Goal: Transaction & Acquisition: Purchase product/service

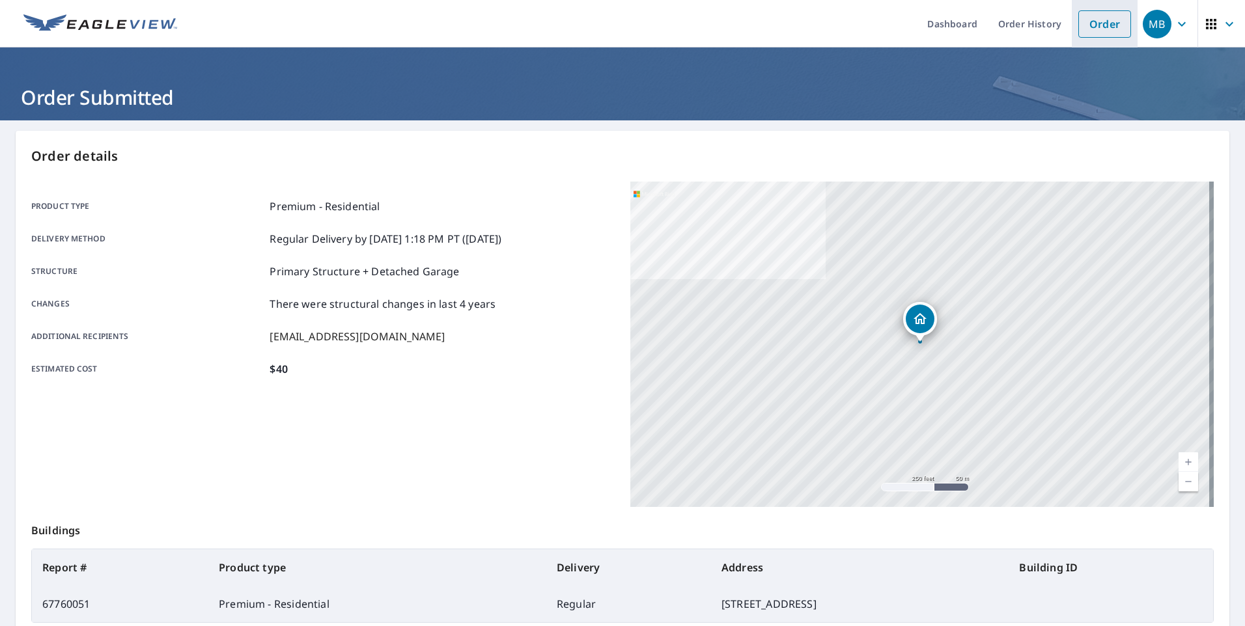
drag, startPoint x: 1090, startPoint y: 21, endPoint x: 1076, endPoint y: 21, distance: 13.7
click at [1090, 21] on link "Order" at bounding box center [1104, 23] width 53 height 27
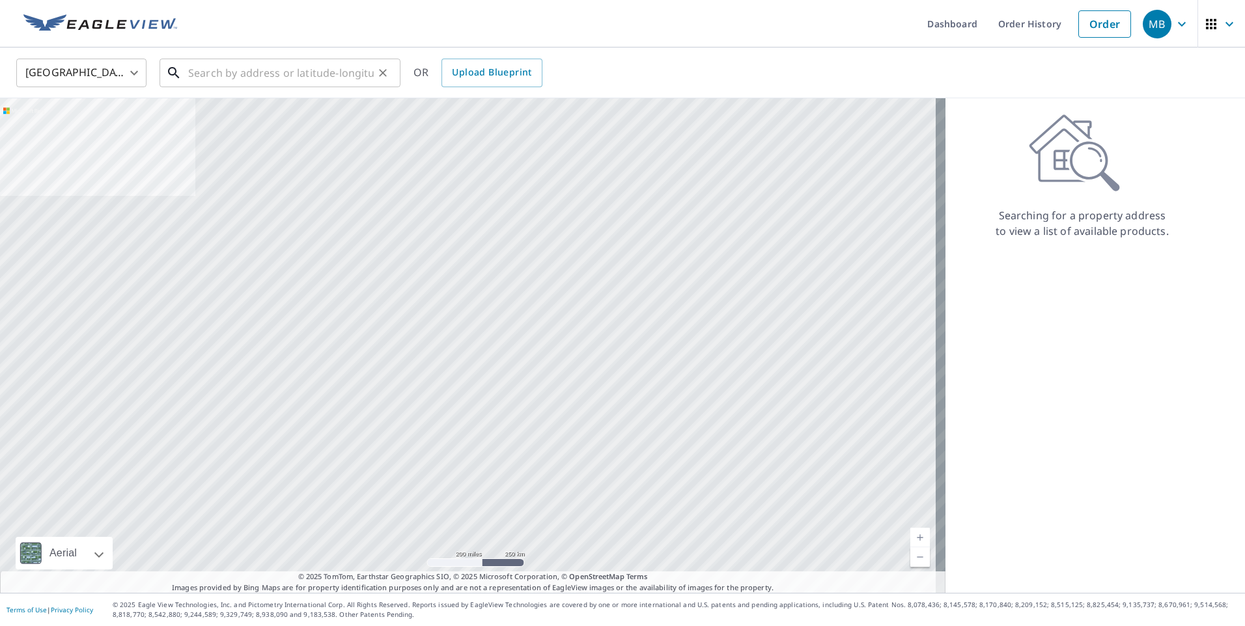
click at [188, 74] on input "text" at bounding box center [281, 73] width 186 height 36
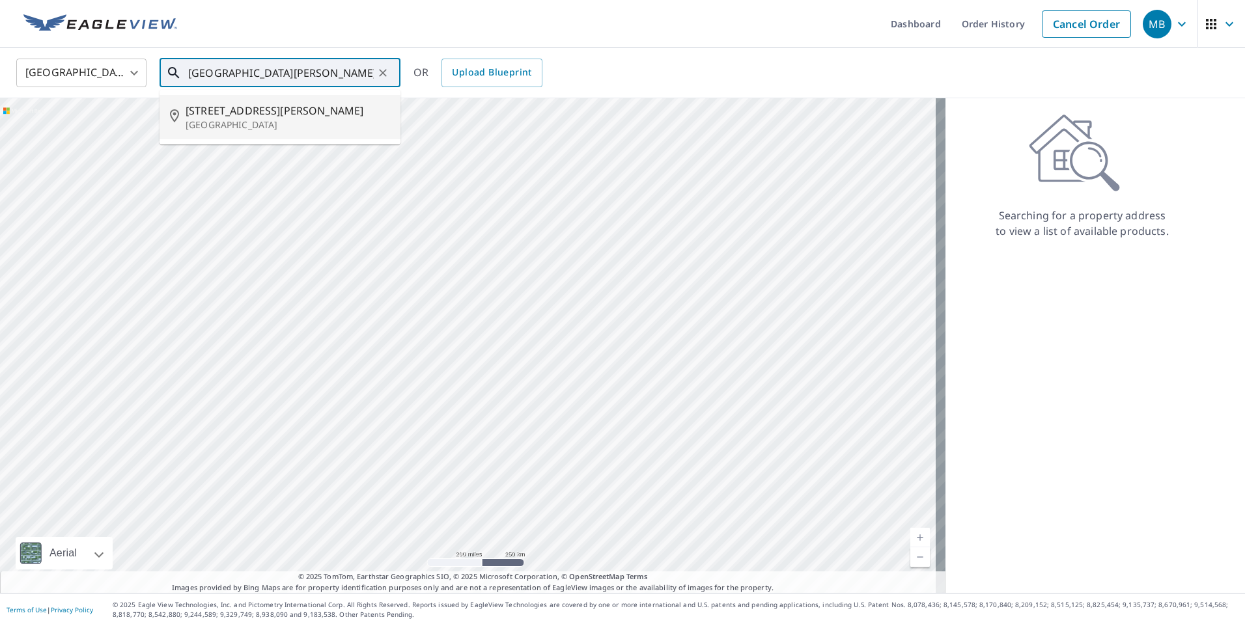
click at [231, 122] on p "[GEOGRAPHIC_DATA]" at bounding box center [288, 124] width 204 height 13
type input "[STREET_ADDRESS]"
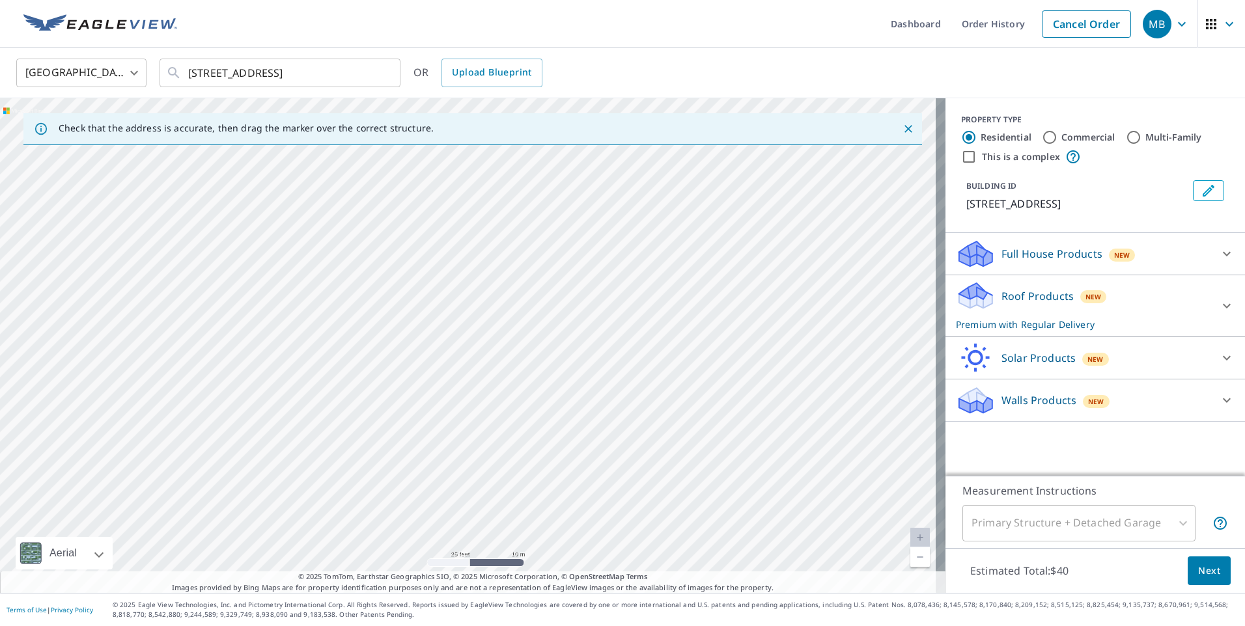
drag, startPoint x: 499, startPoint y: 342, endPoint x: 599, endPoint y: 274, distance: 121.0
click at [590, 281] on div "[STREET_ADDRESS]" at bounding box center [472, 345] width 945 height 495
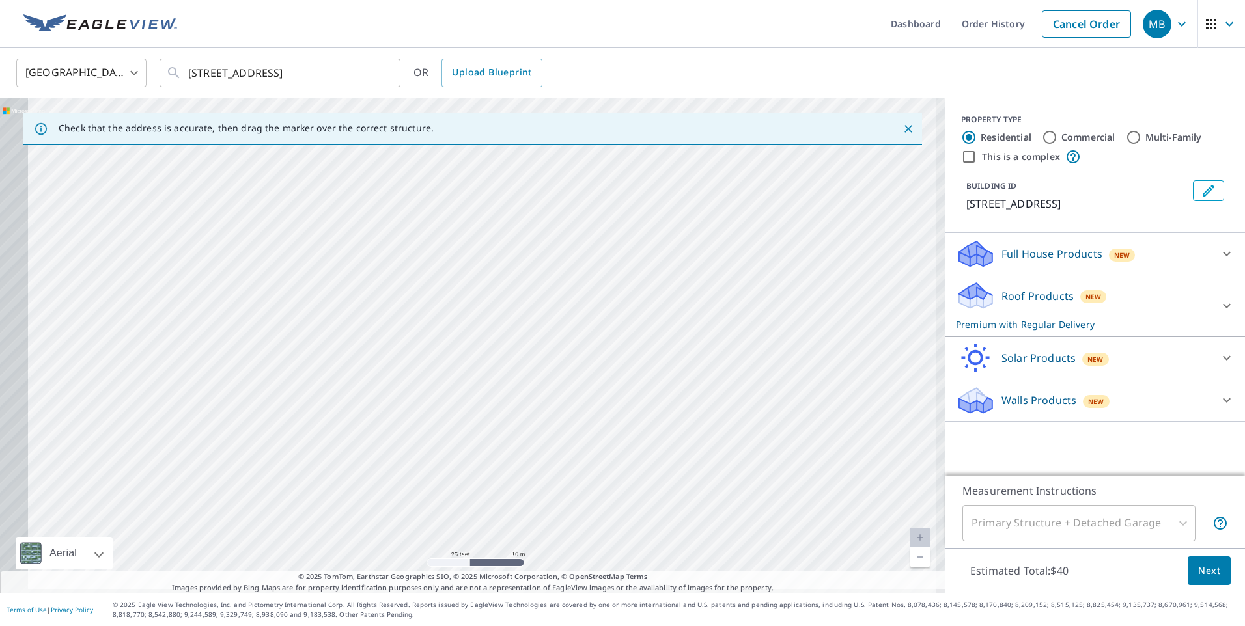
drag, startPoint x: 467, startPoint y: 276, endPoint x: 517, endPoint y: 261, distance: 52.3
click at [506, 264] on div "[STREET_ADDRESS]" at bounding box center [472, 345] width 945 height 495
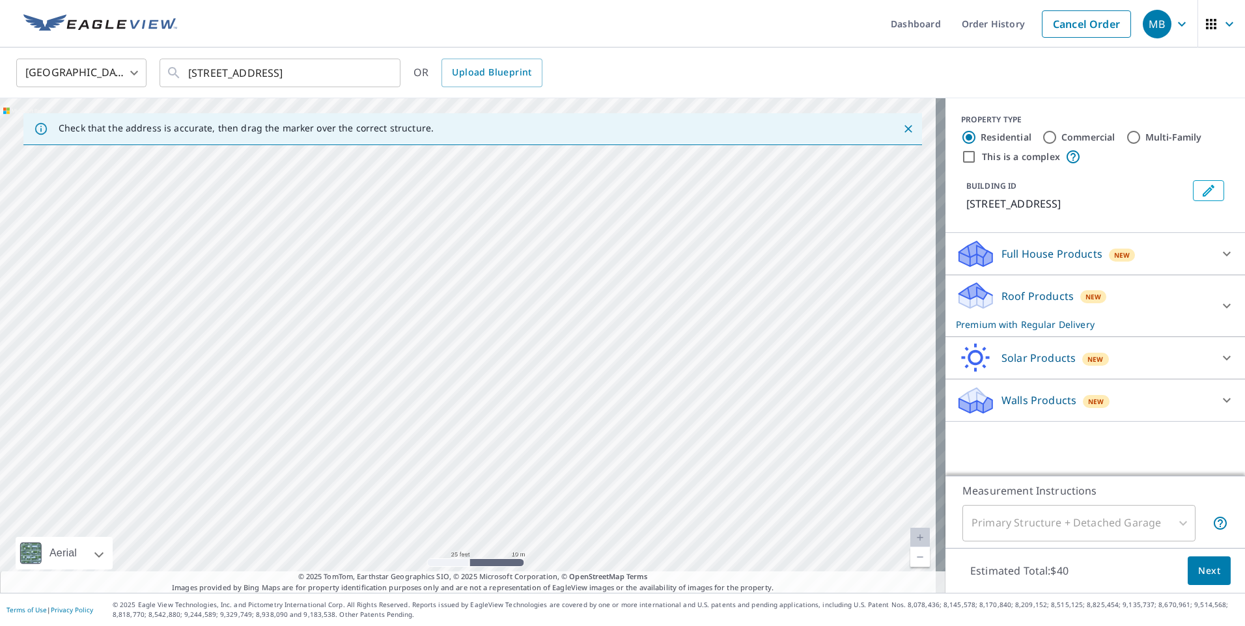
drag, startPoint x: 414, startPoint y: 307, endPoint x: 497, endPoint y: 288, distance: 85.4
click at [489, 289] on div "[STREET_ADDRESS]" at bounding box center [472, 345] width 945 height 495
drag, startPoint x: 425, startPoint y: 290, endPoint x: 581, endPoint y: 247, distance: 161.4
click at [524, 261] on div "[STREET_ADDRESS]" at bounding box center [472, 345] width 945 height 495
drag, startPoint x: 230, startPoint y: 316, endPoint x: 389, endPoint y: 249, distance: 172.1
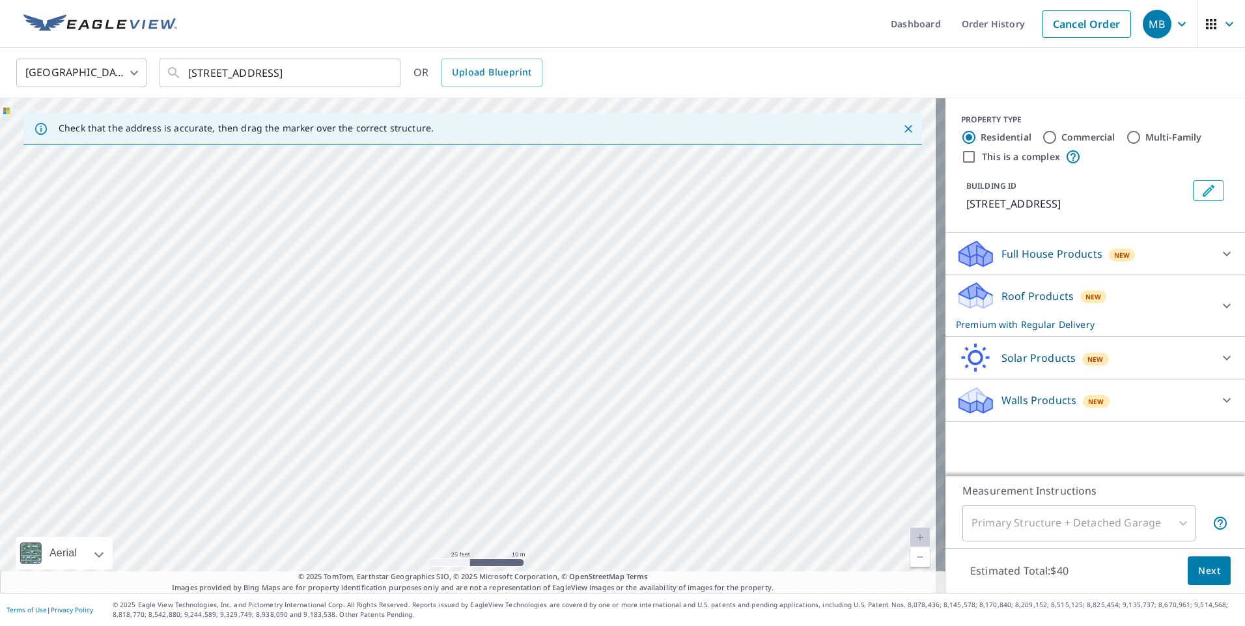
click at [380, 252] on div "[STREET_ADDRESS]" at bounding box center [472, 345] width 945 height 495
drag, startPoint x: 238, startPoint y: 288, endPoint x: 428, endPoint y: 228, distance: 199.3
click at [417, 230] on div "[STREET_ADDRESS]" at bounding box center [472, 345] width 945 height 495
drag, startPoint x: 243, startPoint y: 290, endPoint x: 531, endPoint y: 205, distance: 300.5
click at [516, 210] on div "[STREET_ADDRESS]" at bounding box center [472, 345] width 945 height 495
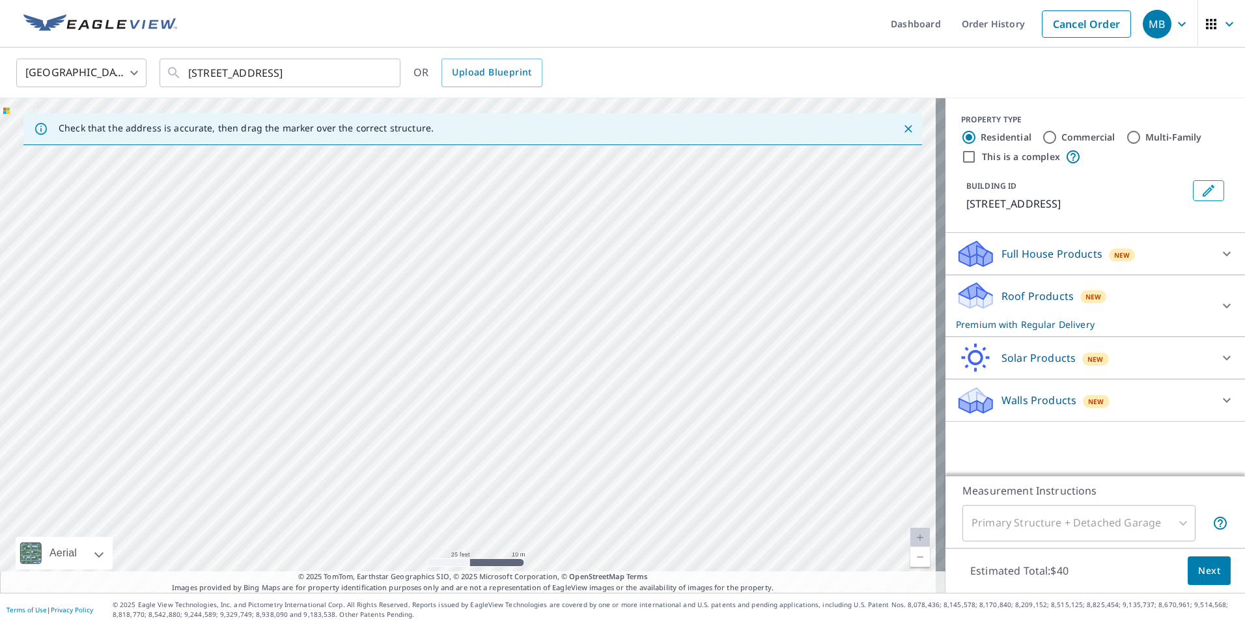
drag, startPoint x: 315, startPoint y: 310, endPoint x: 324, endPoint y: 377, distance: 67.6
click at [324, 371] on div "[STREET_ADDRESS]" at bounding box center [472, 345] width 945 height 495
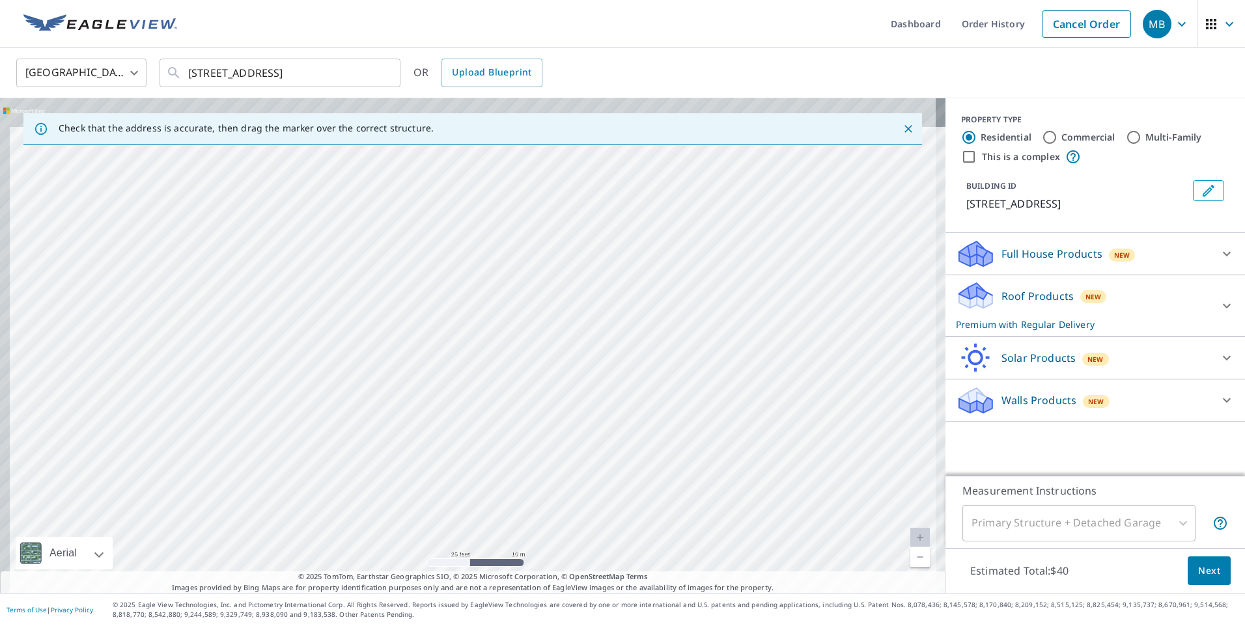
drag, startPoint x: 304, startPoint y: 223, endPoint x: 365, endPoint y: 379, distance: 168.1
click at [363, 376] on div "[STREET_ADDRESS]" at bounding box center [472, 345] width 945 height 495
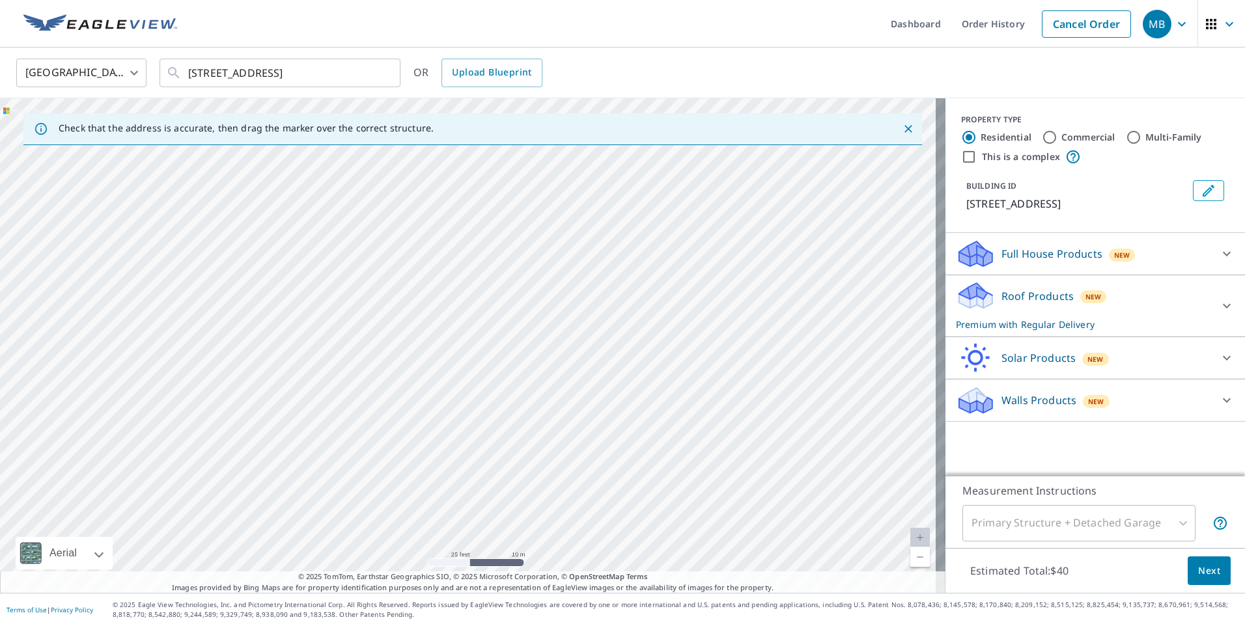
drag, startPoint x: 336, startPoint y: 237, endPoint x: 344, endPoint y: 335, distance: 98.7
click at [344, 329] on div "[STREET_ADDRESS]" at bounding box center [472, 345] width 945 height 495
drag, startPoint x: 402, startPoint y: 237, endPoint x: 278, endPoint y: 265, distance: 127.4
click at [295, 256] on div "[STREET_ADDRESS]" at bounding box center [472, 345] width 945 height 495
drag, startPoint x: 471, startPoint y: 255, endPoint x: 365, endPoint y: 340, distance: 136.1
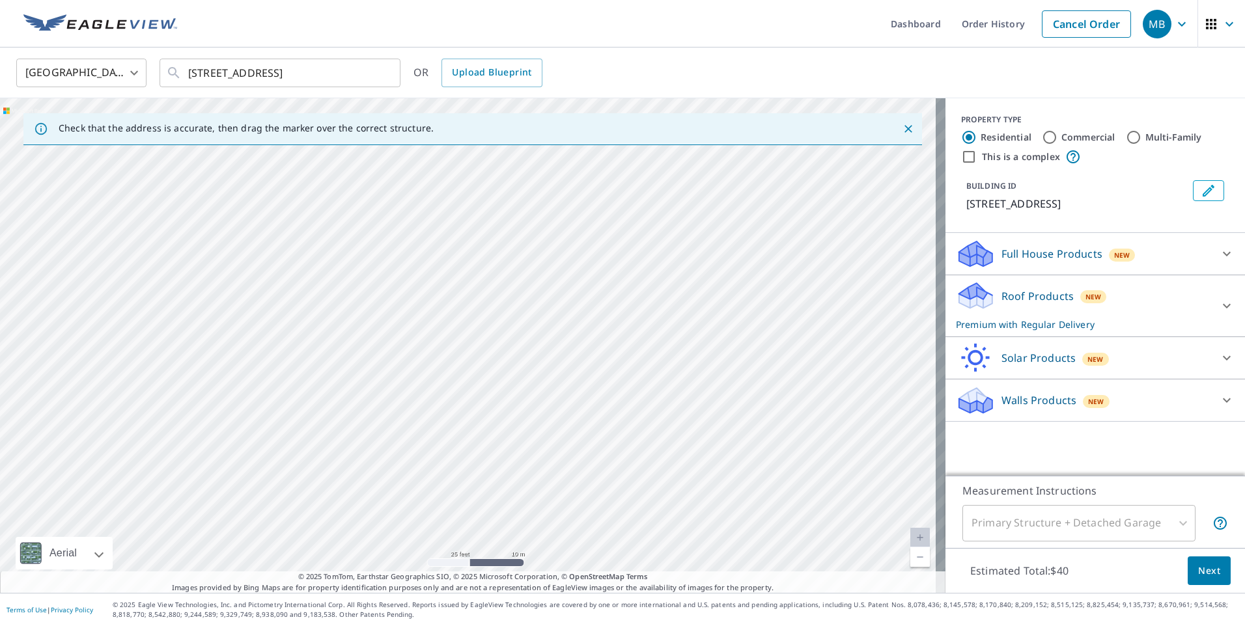
click at [371, 337] on div "[STREET_ADDRESS]" at bounding box center [472, 345] width 945 height 495
drag, startPoint x: 241, startPoint y: 527, endPoint x: 501, endPoint y: 398, distance: 289.9
click at [501, 398] on div "[STREET_ADDRESS]" at bounding box center [472, 345] width 945 height 495
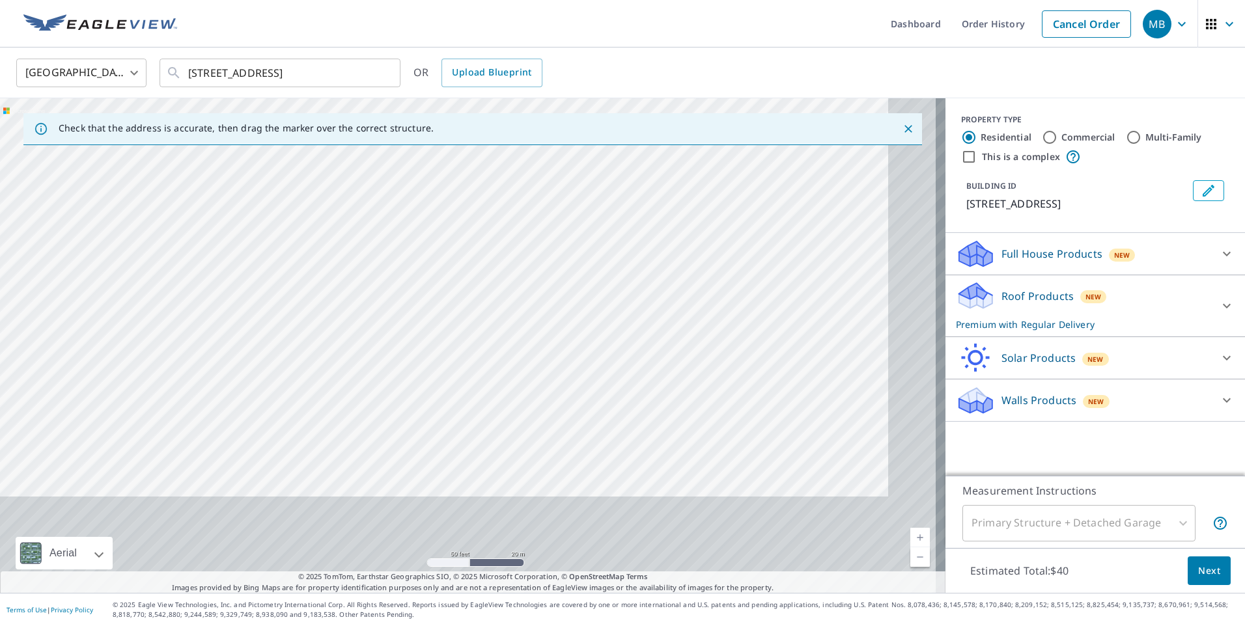
drag, startPoint x: 603, startPoint y: 392, endPoint x: 568, endPoint y: 319, distance: 81.2
click at [571, 324] on div "[STREET_ADDRESS]" at bounding box center [472, 345] width 945 height 495
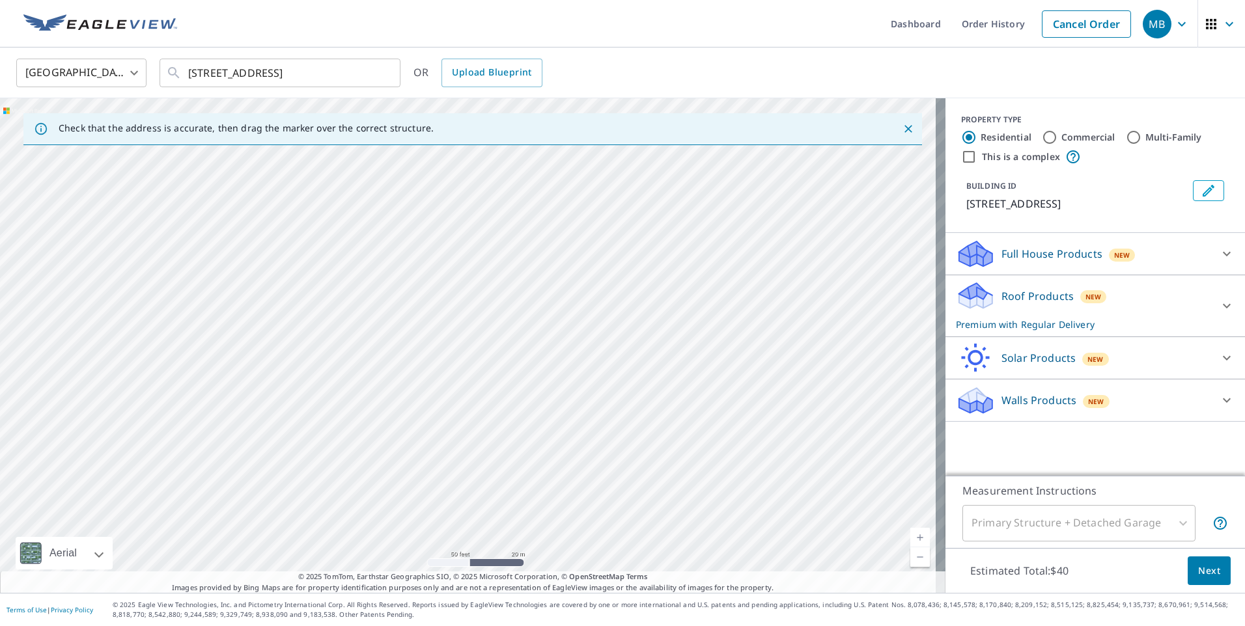
drag, startPoint x: 585, startPoint y: 447, endPoint x: 549, endPoint y: 290, distance: 160.4
click at [551, 301] on div "[STREET_ADDRESS]" at bounding box center [472, 345] width 945 height 495
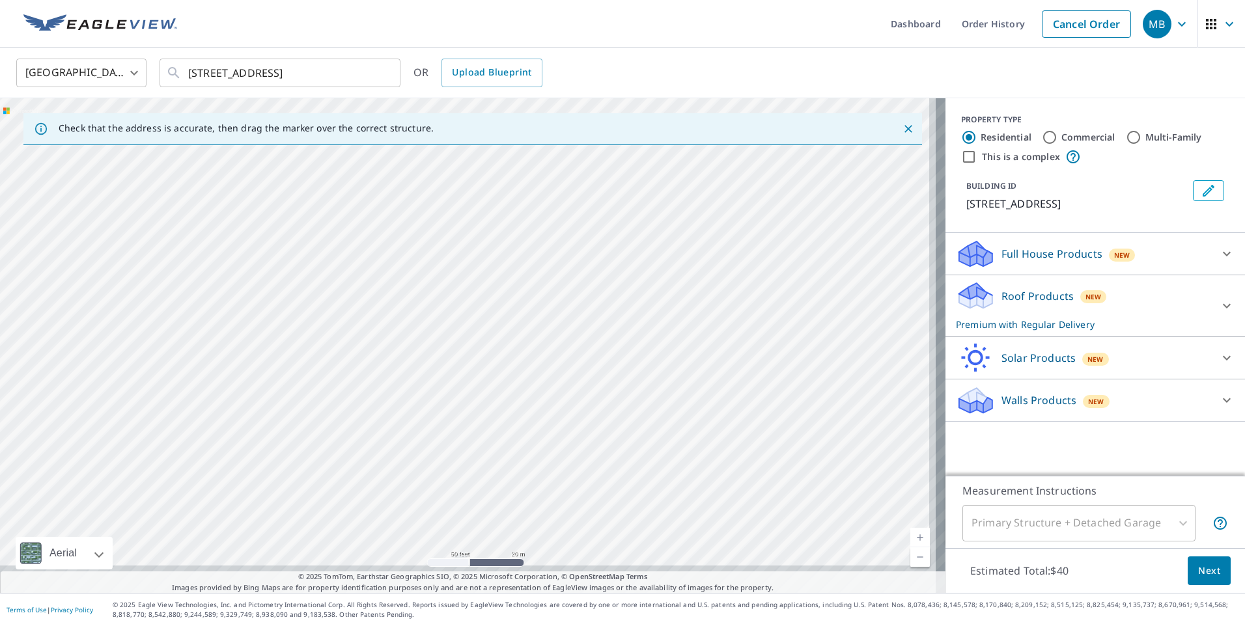
drag, startPoint x: 581, startPoint y: 324, endPoint x: 570, endPoint y: 273, distance: 51.3
click at [576, 291] on div "[STREET_ADDRESS]" at bounding box center [472, 345] width 945 height 495
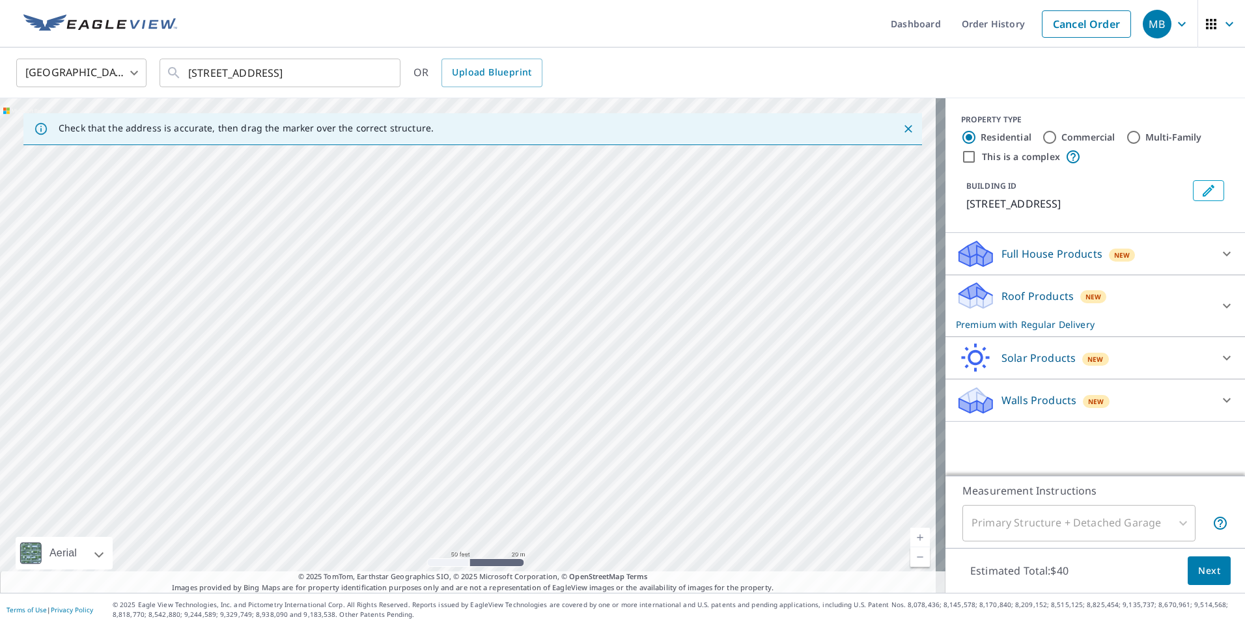
click at [491, 402] on div "[STREET_ADDRESS]" at bounding box center [472, 345] width 945 height 495
drag, startPoint x: 444, startPoint y: 246, endPoint x: 468, endPoint y: 448, distance: 203.2
click at [467, 448] on div "[STREET_ADDRESS]" at bounding box center [472, 345] width 945 height 495
